Goal: Transaction & Acquisition: Book appointment/travel/reservation

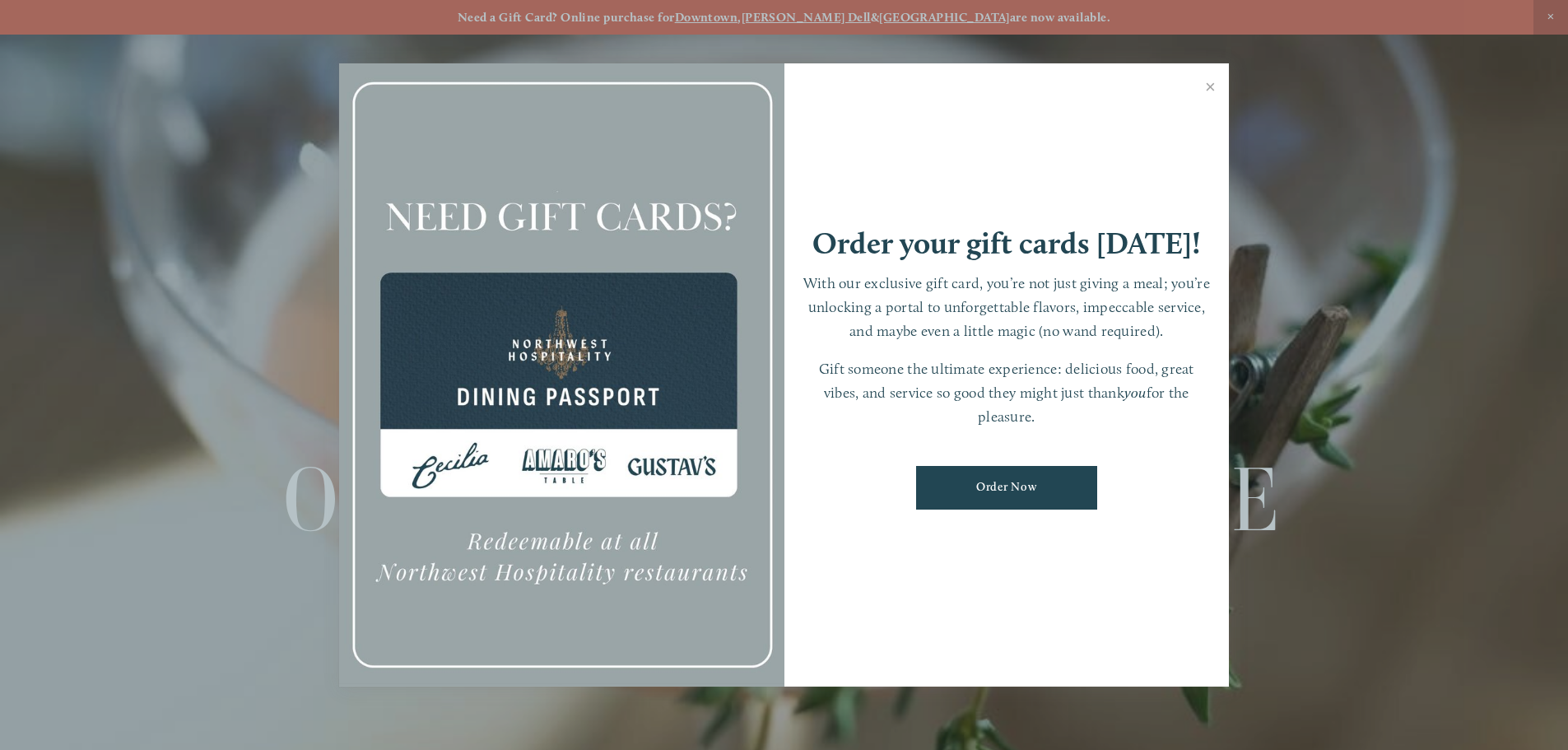
scroll to position [34, 0]
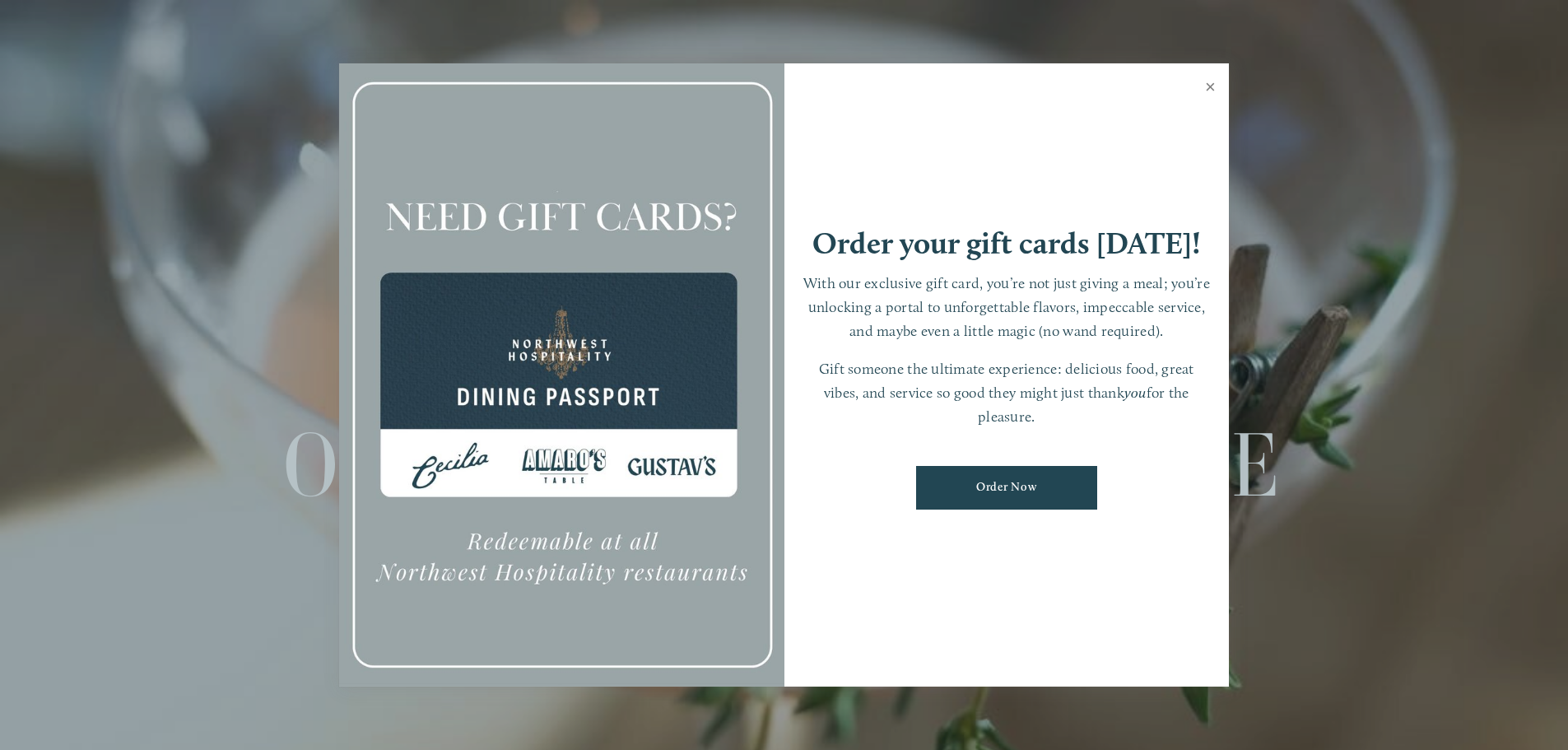
click at [1212, 88] on link "Close" at bounding box center [1211, 89] width 33 height 46
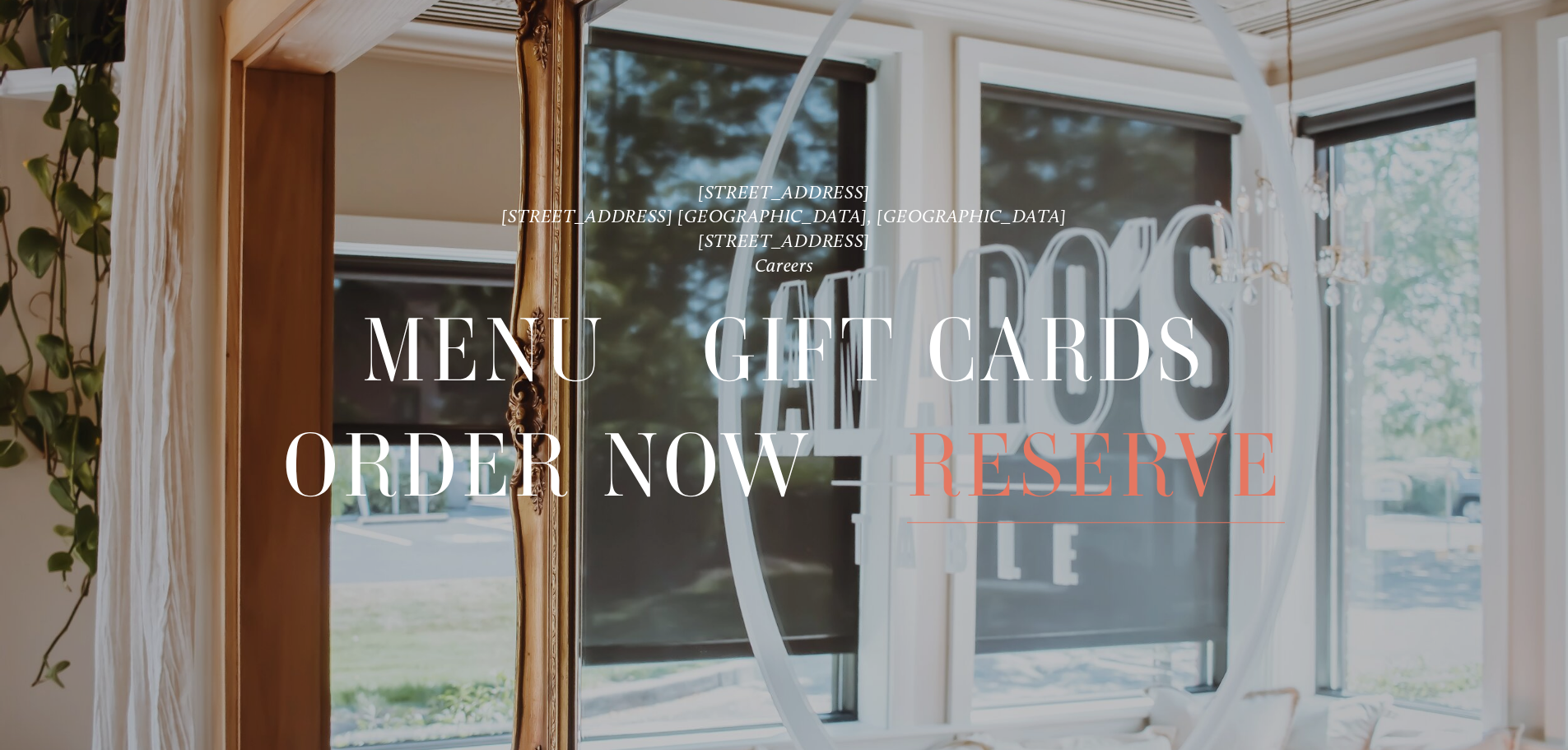
click at [1006, 474] on span "Reserve" at bounding box center [1095, 466] width 378 height 114
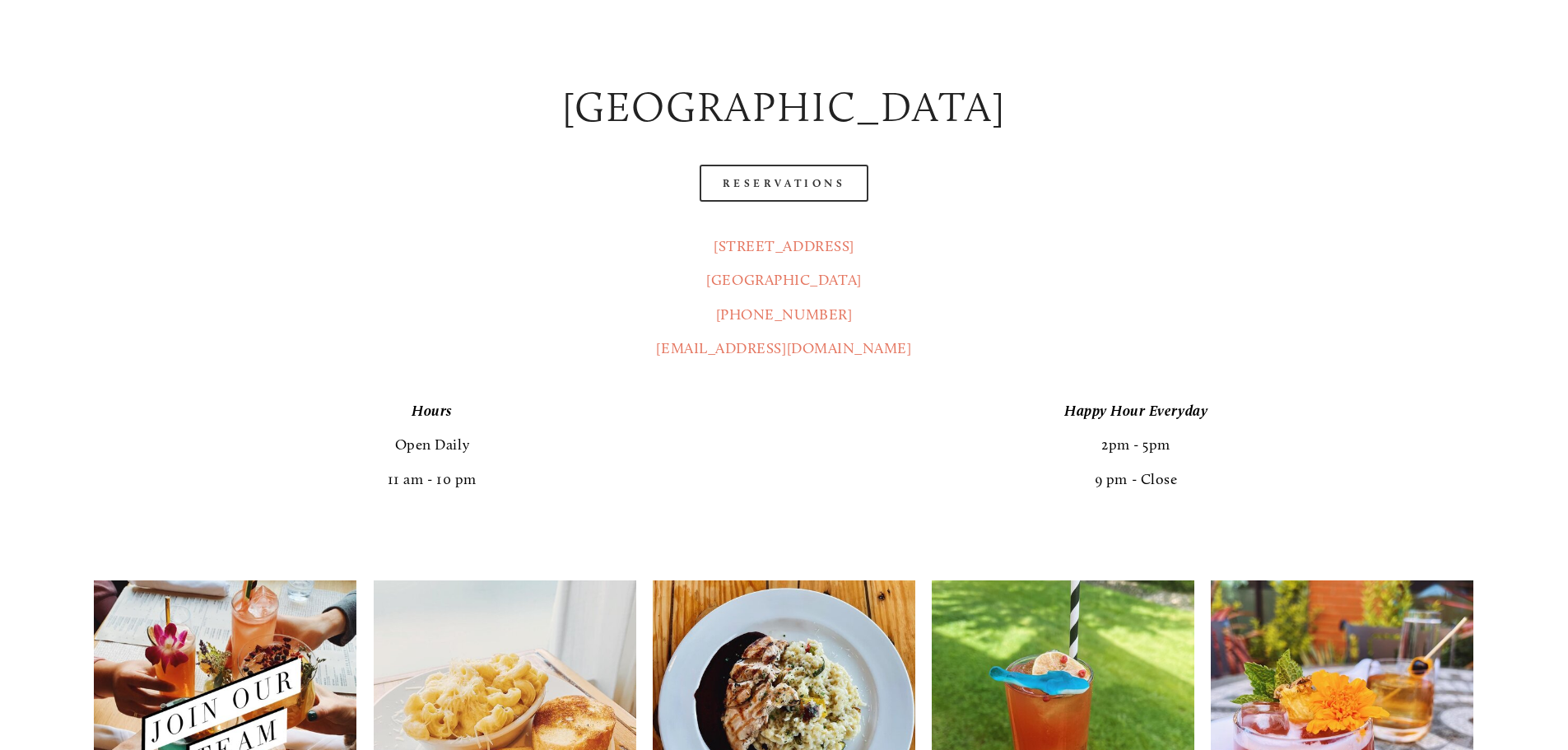
scroll to position [962, 0]
click at [783, 134] on header "Menu Order Now Visit Gallery 0" at bounding box center [784, 49] width 1474 height 180
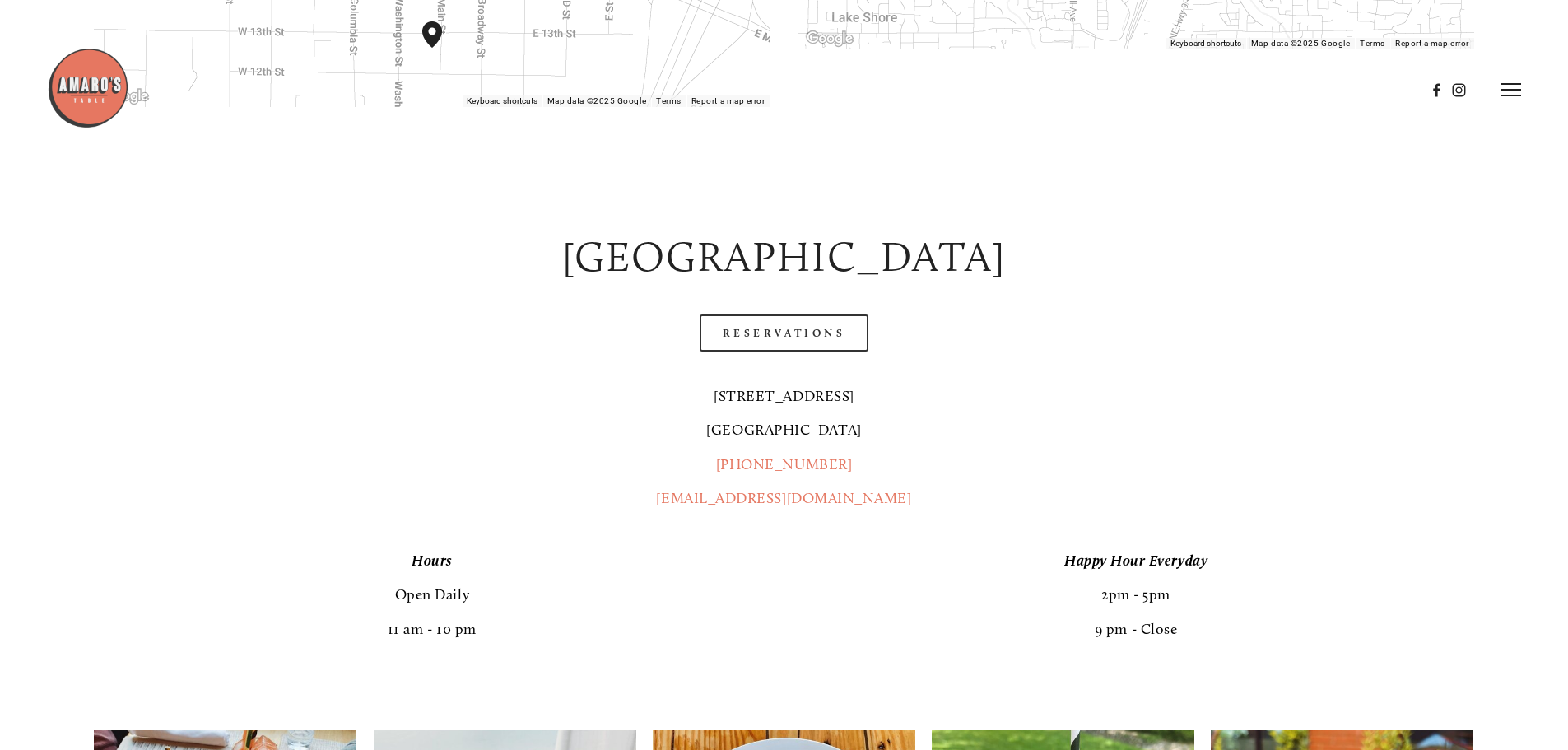
scroll to position [811, 0]
click at [778, 316] on link "Reservations" at bounding box center [784, 334] width 169 height 37
